Goal: Task Accomplishment & Management: Manage account settings

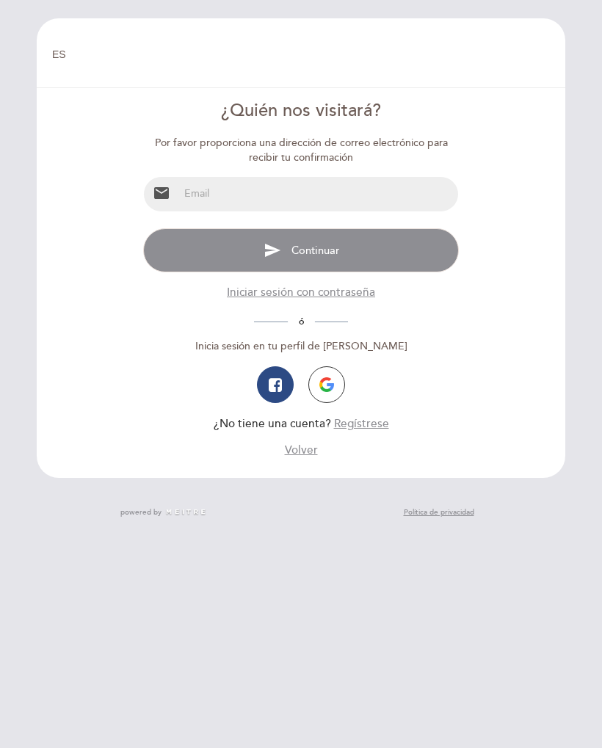
select select "es"
click at [371, 195] on input "email" at bounding box center [318, 194] width 278 height 34
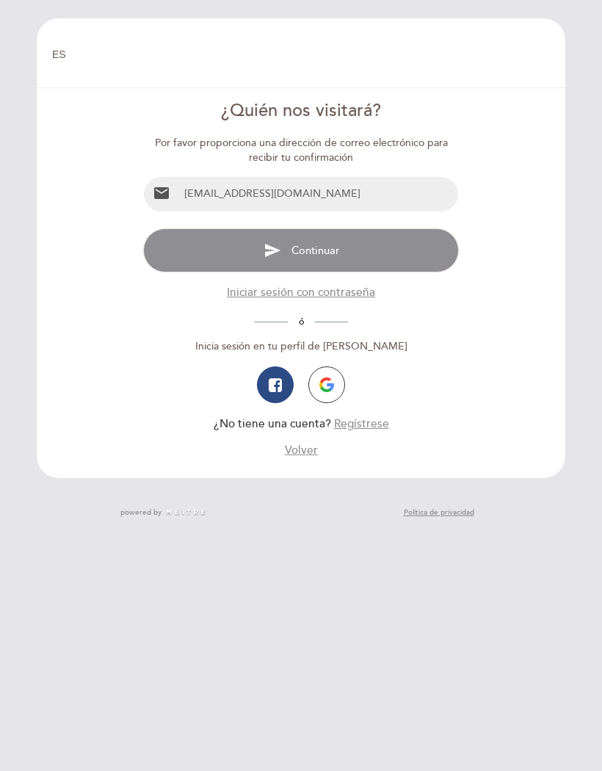
type input "[EMAIL_ADDRESS][DOMAIN_NAME]"
click at [410, 250] on button "send Continuar" at bounding box center [300, 250] width 315 height 44
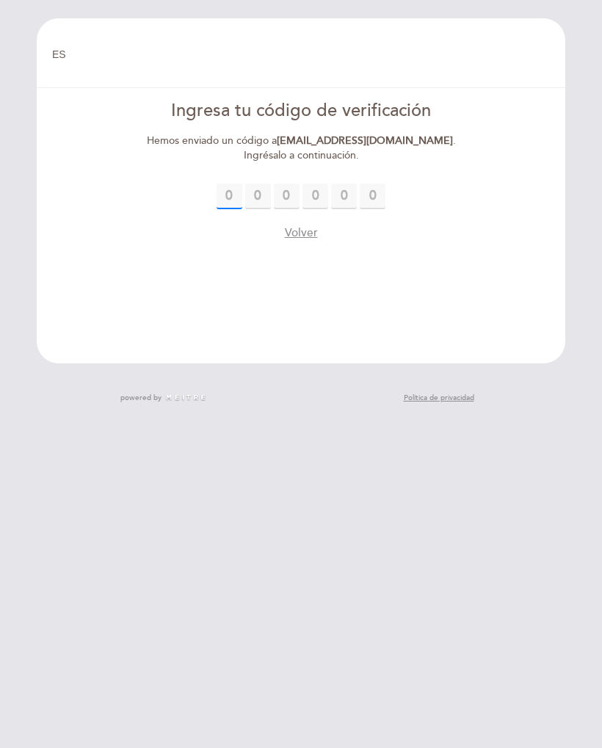
click at [238, 185] on input "text" at bounding box center [230, 197] width 26 height 26
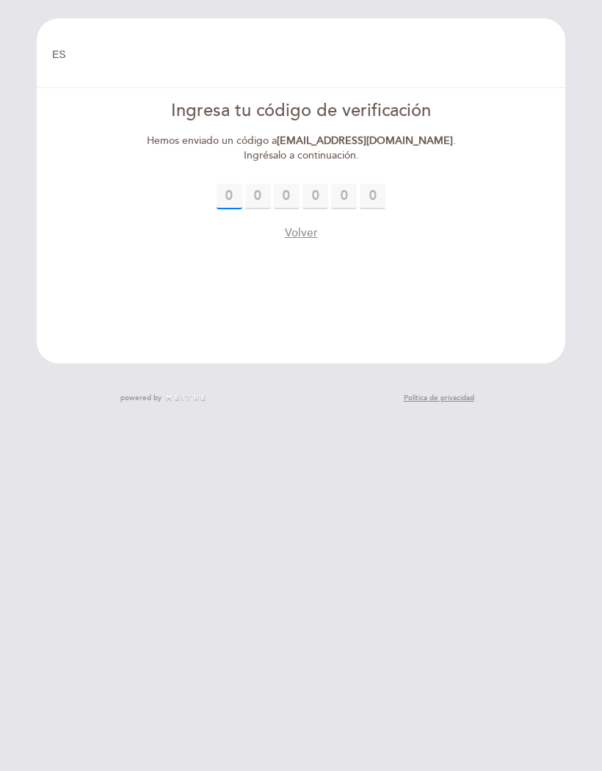
click at [233, 193] on input "text" at bounding box center [230, 197] width 26 height 26
click at [225, 195] on input "text" at bounding box center [230, 197] width 26 height 26
click at [227, 192] on input "text" at bounding box center [230, 197] width 26 height 26
paste input "6"
type input "6"
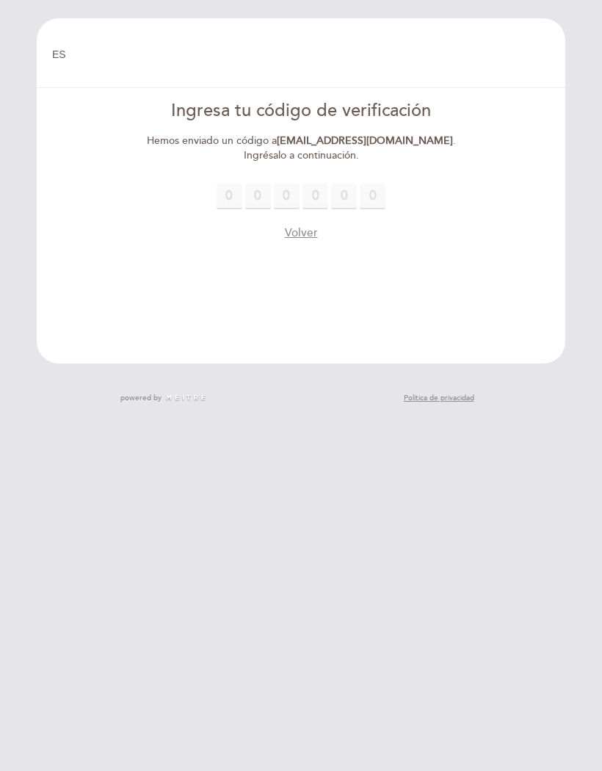
type input "6"
type input "0"
type input "4"
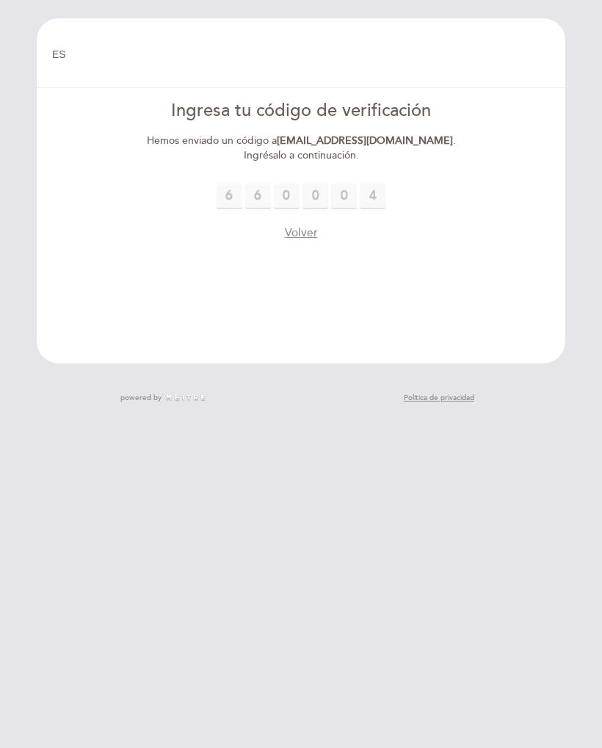
click at [577, 107] on div "EN ES PT [GEOGRAPHIC_DATA] [GEOGRAPHIC_DATA], Cambiar usuario Hacer una reserva…" at bounding box center [301, 217] width 573 height 399
